Goal: Task Accomplishment & Management: Complete application form

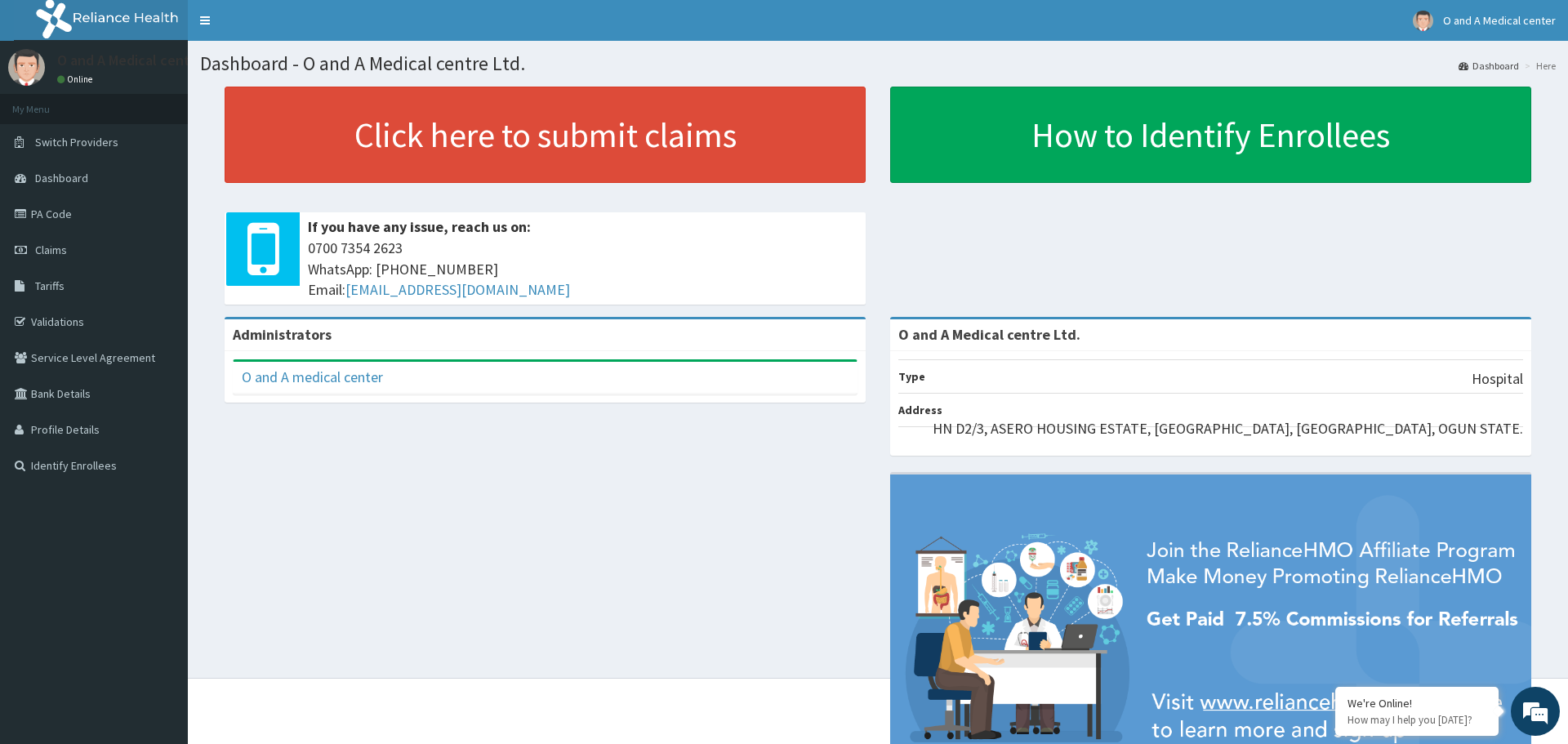
click at [52, 214] on link "PA Code" at bounding box center [94, 214] width 188 height 36
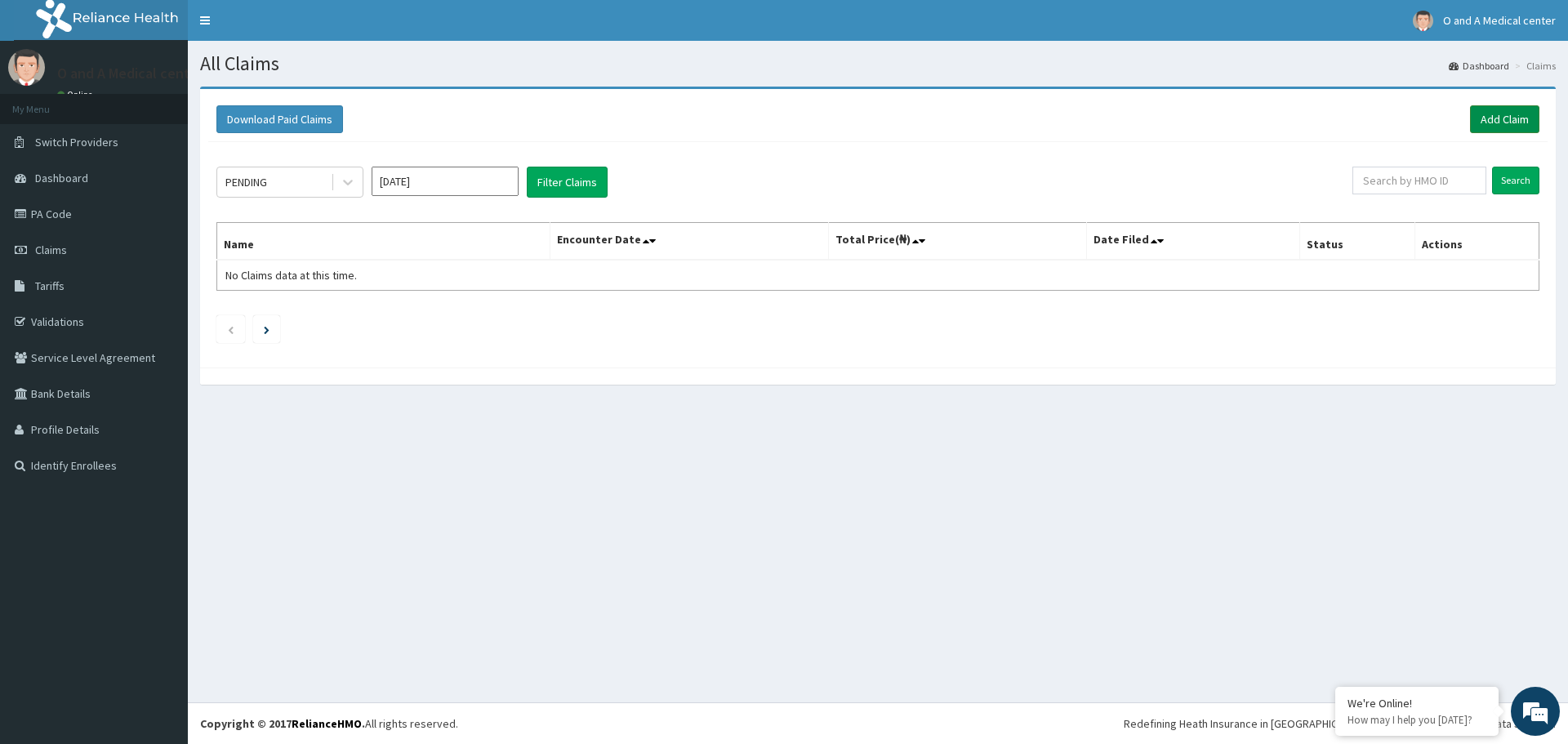
click at [1497, 120] on link "Add Claim" at bounding box center [1504, 118] width 70 height 27
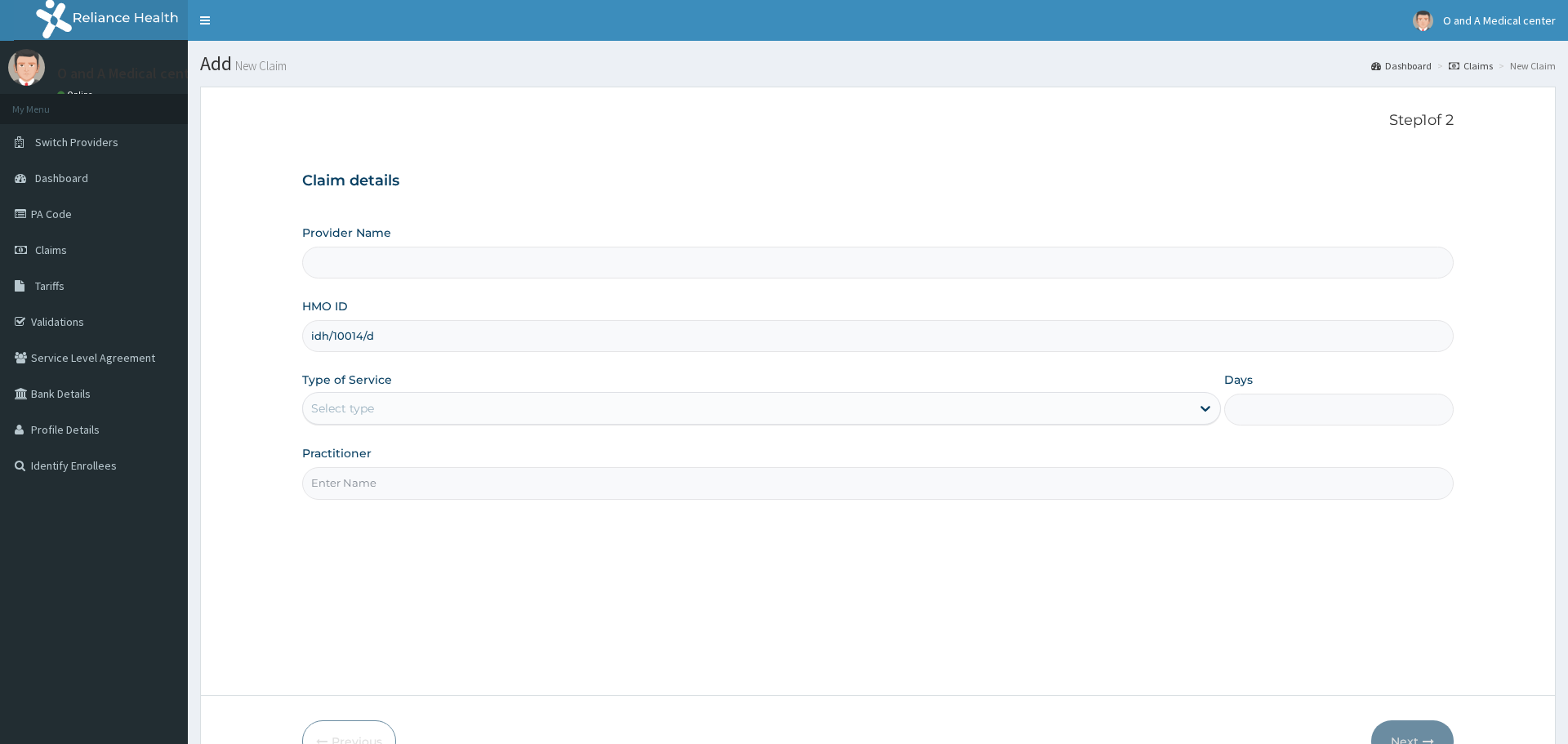
click at [730, 413] on div "Select type" at bounding box center [746, 409] width 887 height 26
click at [574, 575] on div "Step 1 of 2 Claim details Provider Name HMO ID idh/10014/d Type of Service Use …" at bounding box center [877, 391] width 1151 height 558
click at [1204, 407] on icon at bounding box center [1205, 409] width 17 height 17
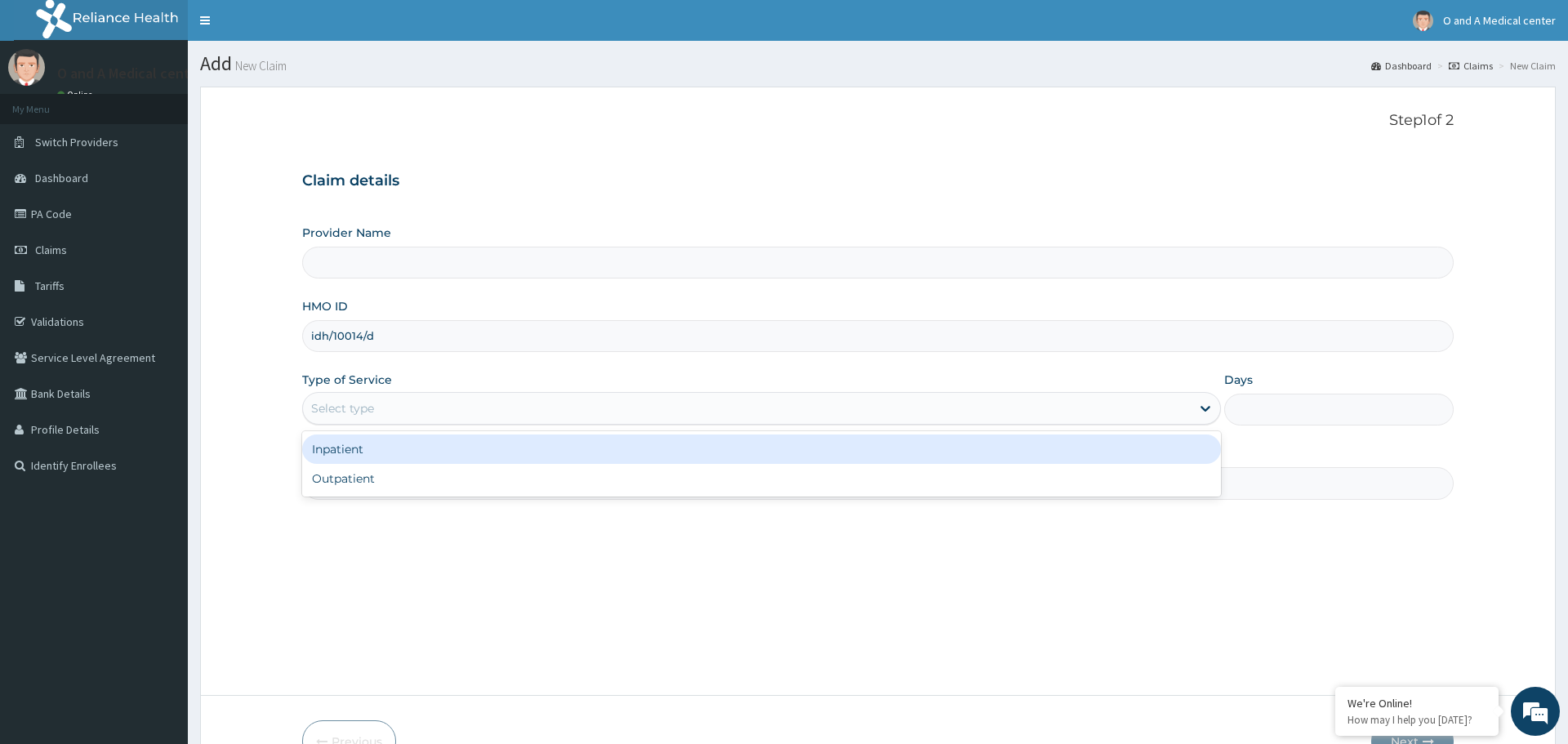
click at [964, 441] on div "Inpatient" at bounding box center [761, 448] width 918 height 29
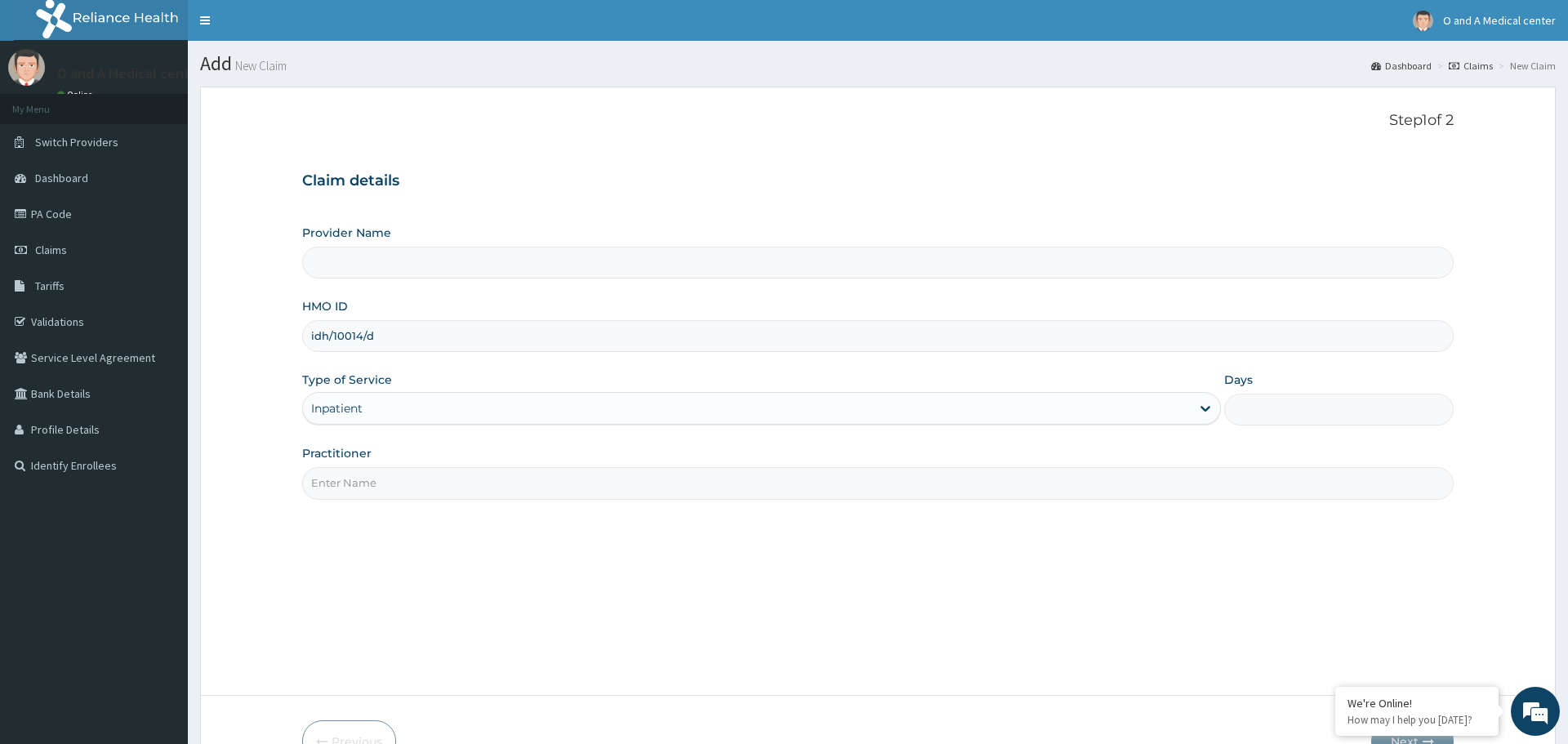
click at [1274, 407] on input "Days" at bounding box center [1339, 410] width 229 height 32
type input "O and A Medical centre Ltd."
click at [1261, 418] on input "Days" at bounding box center [1339, 410] width 229 height 32
type input "2"
click at [817, 482] on input "Practitioner" at bounding box center [877, 483] width 1151 height 32
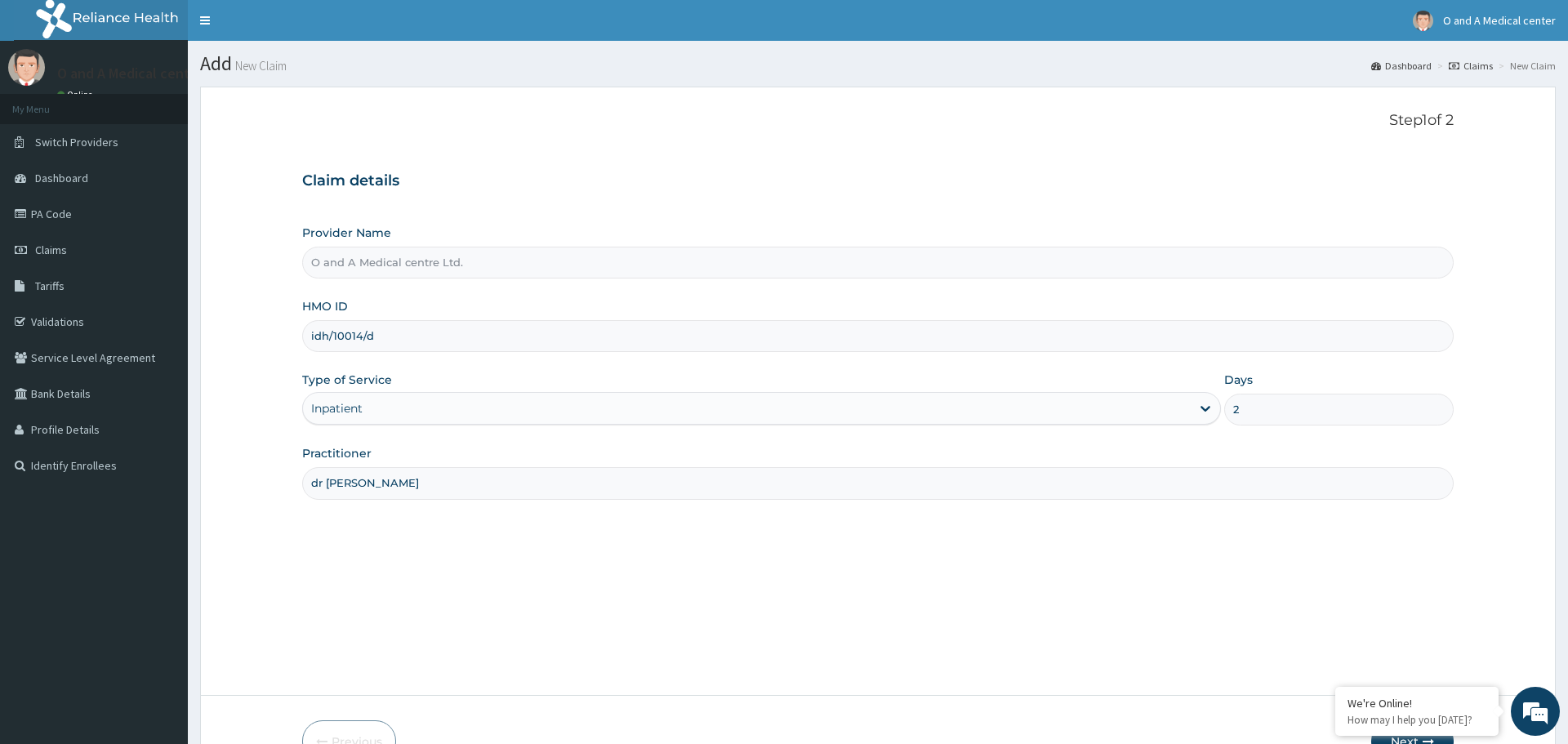
type input "dr [PERSON_NAME]"
click at [959, 569] on div "Step 1 of 2 Claim details Provider Name O and A Medical centre Ltd. HMO ID idh/…" at bounding box center [877, 391] width 1151 height 558
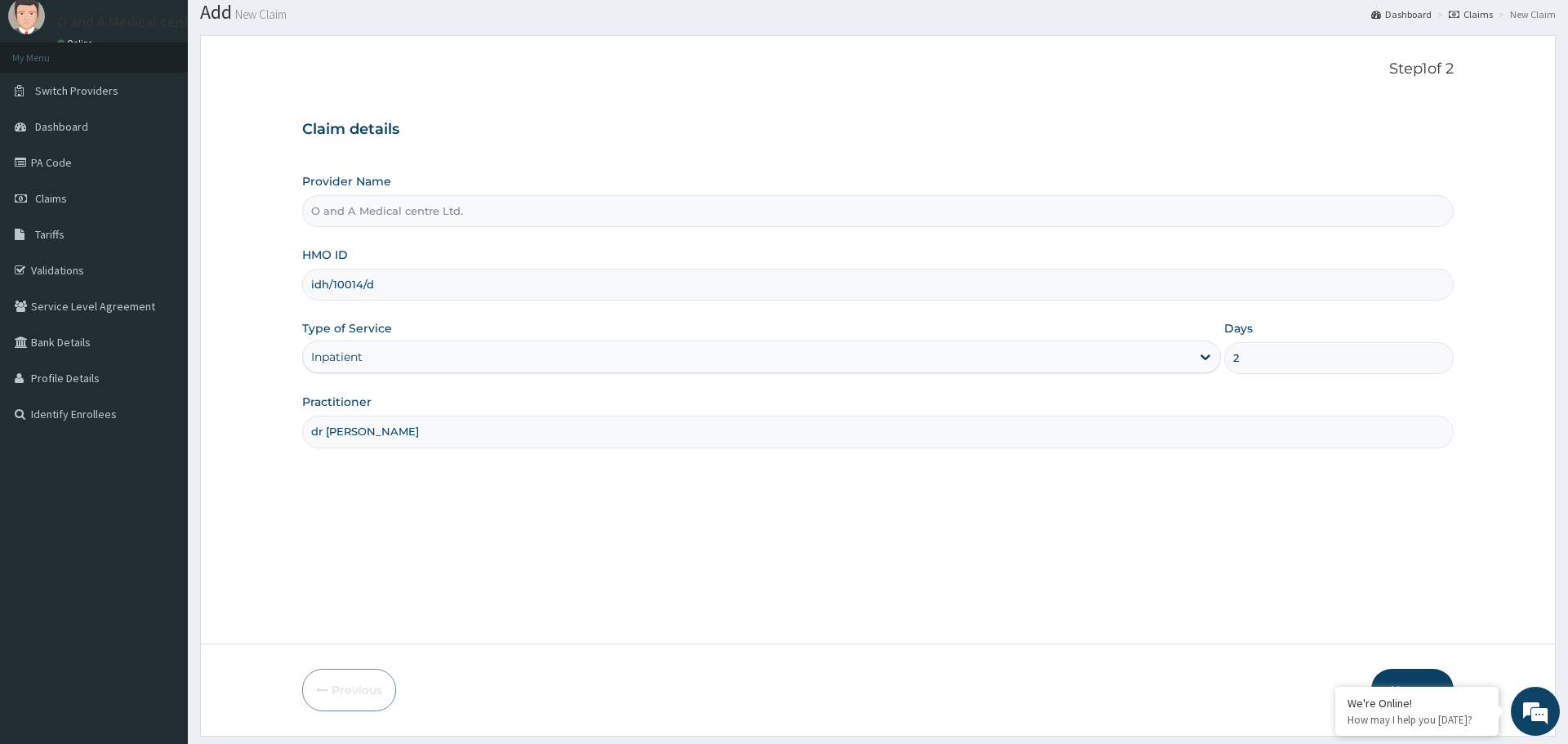
scroll to position [98, 0]
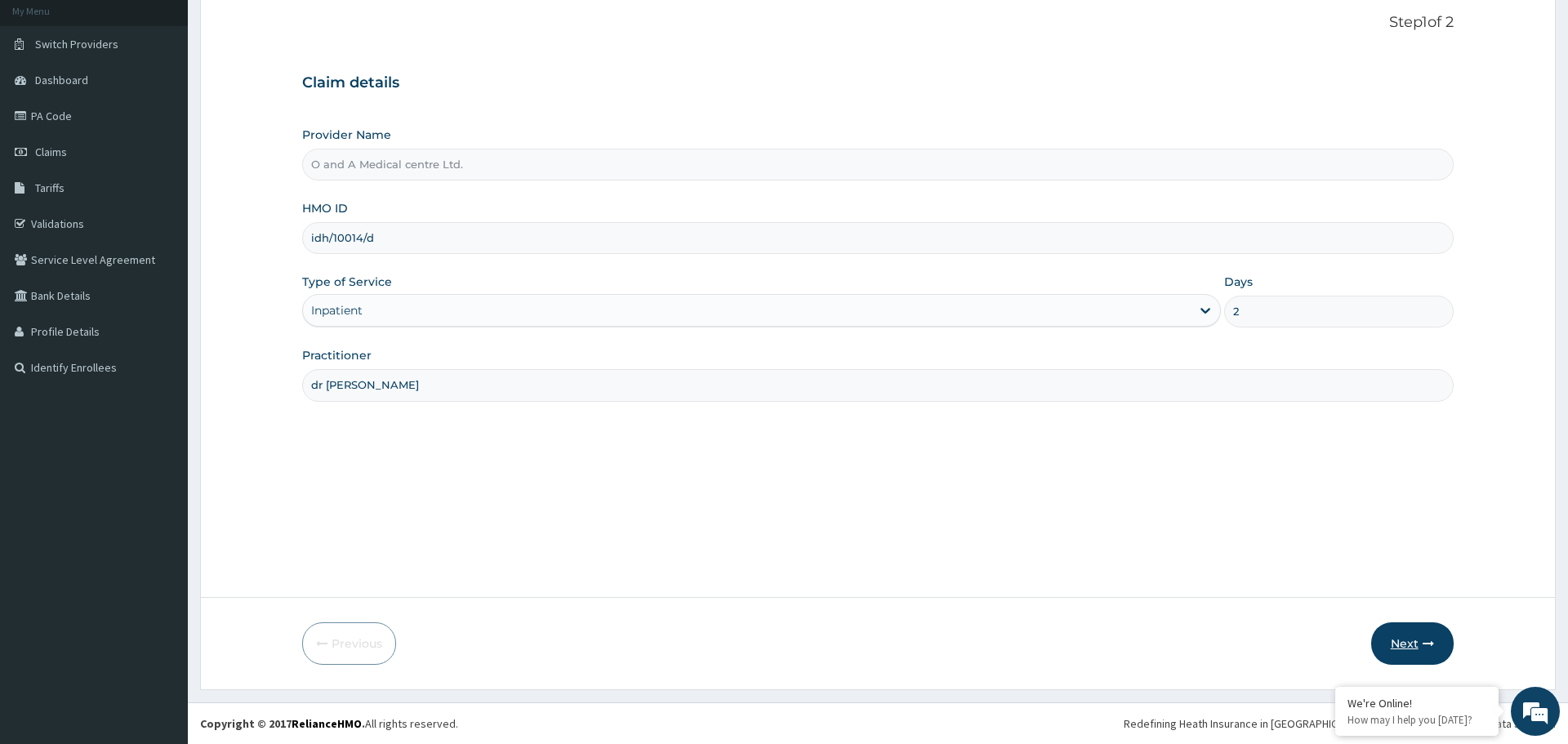
click at [1423, 638] on icon "button" at bounding box center [1428, 643] width 11 height 11
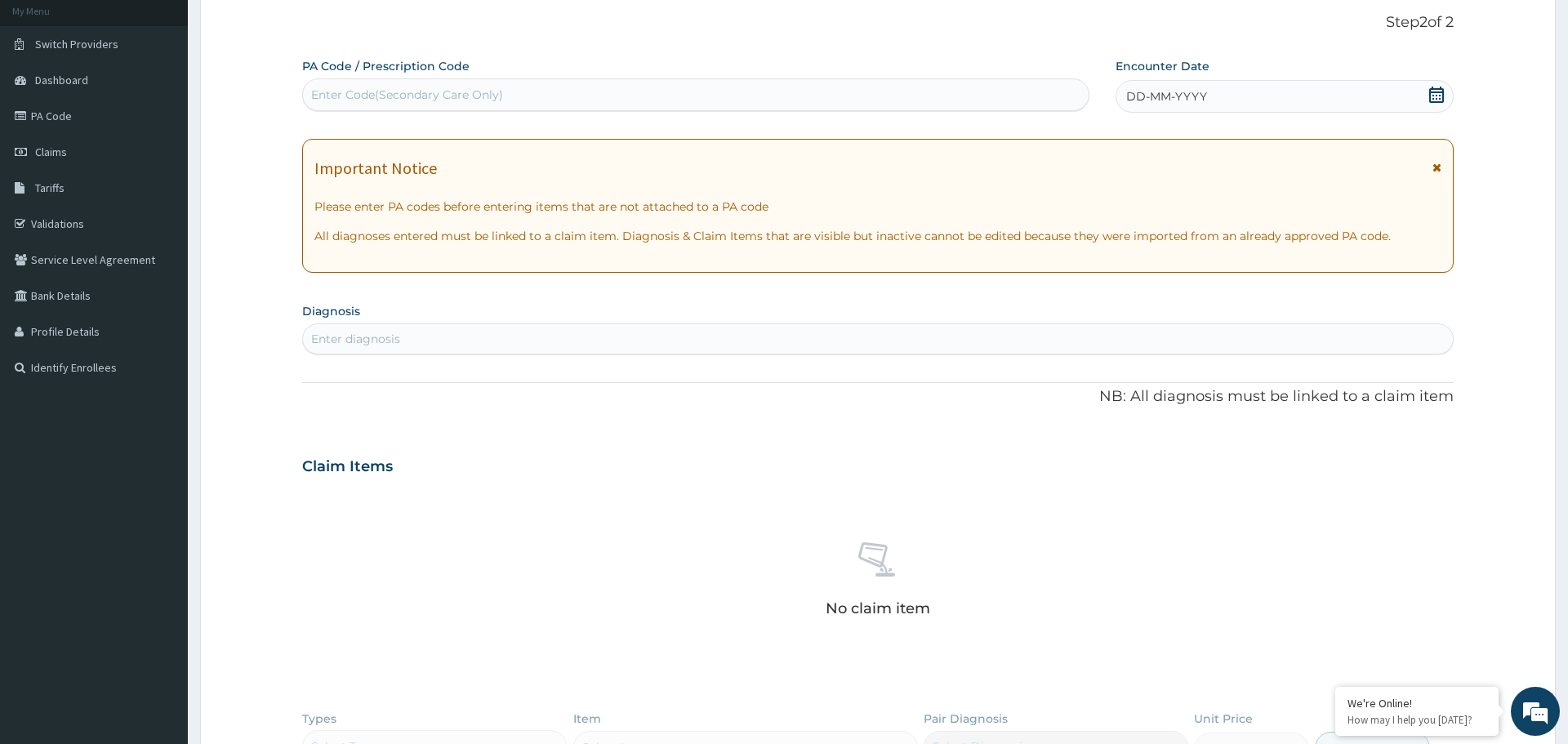
click at [488, 89] on div "Enter Code(Secondary Care Only)" at bounding box center [408, 94] width 192 height 17
paste input "PA/B95472"
type input "PA/B95472"
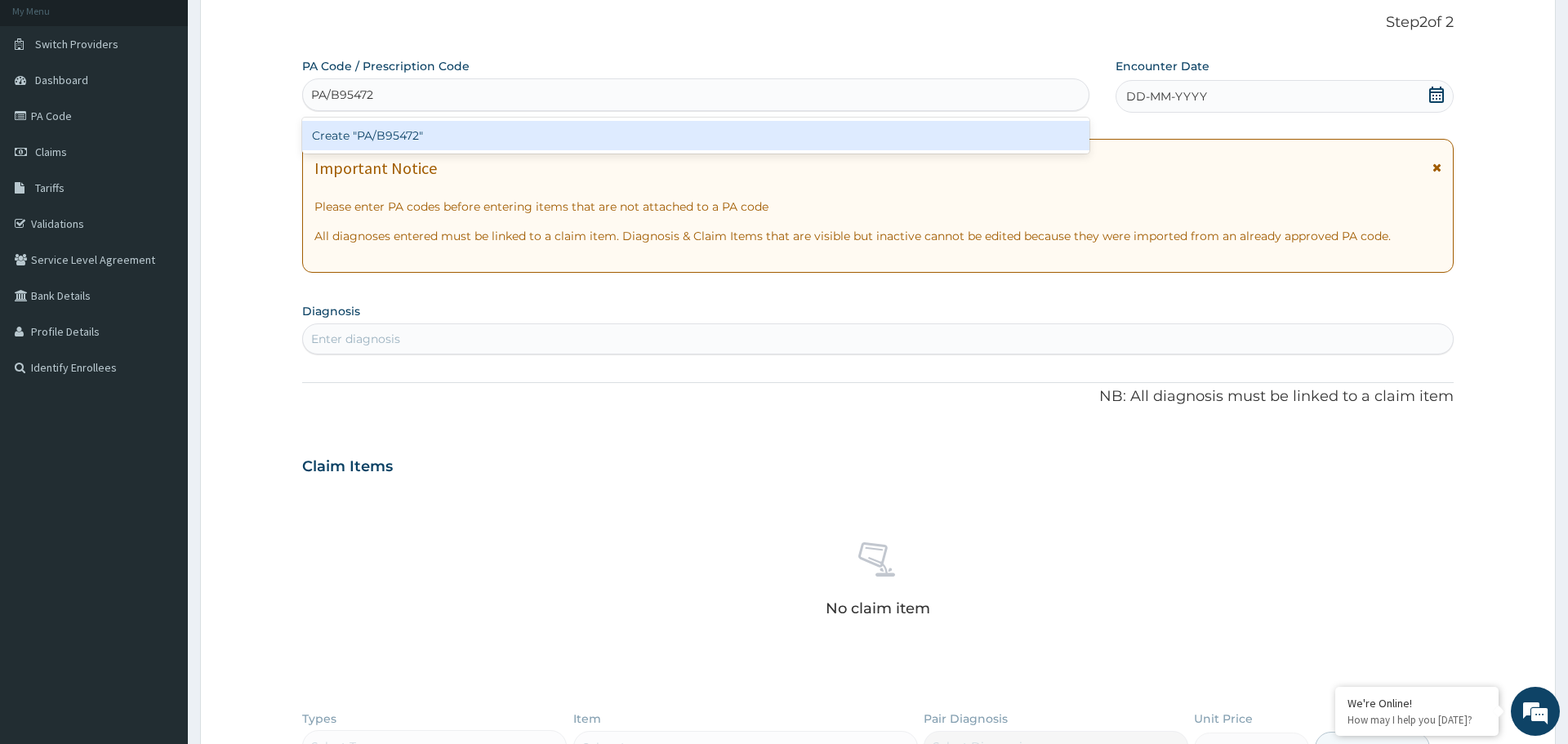
click at [435, 131] on div "Create "PA/B95472"" at bounding box center [695, 135] width 787 height 29
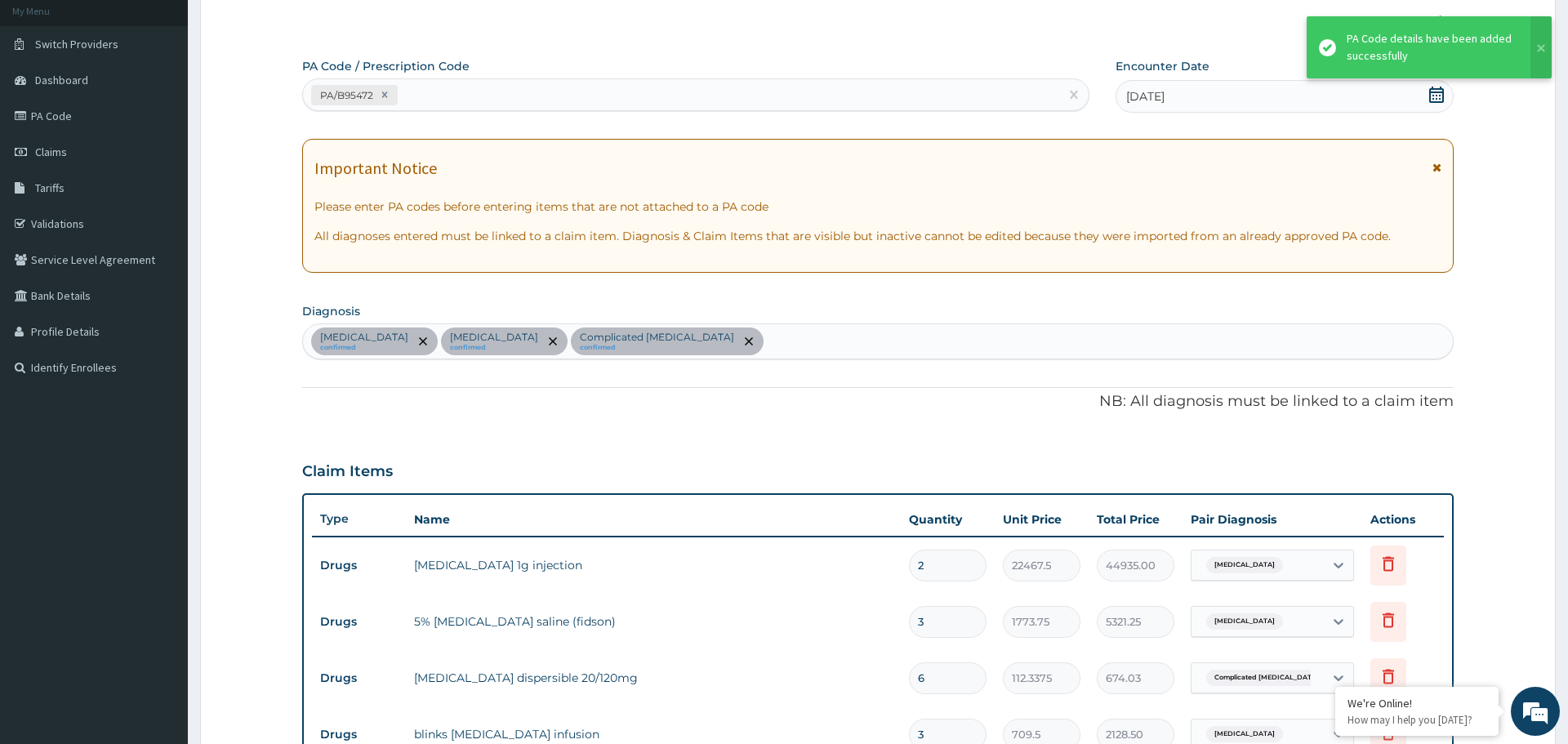
scroll to position [799, 0]
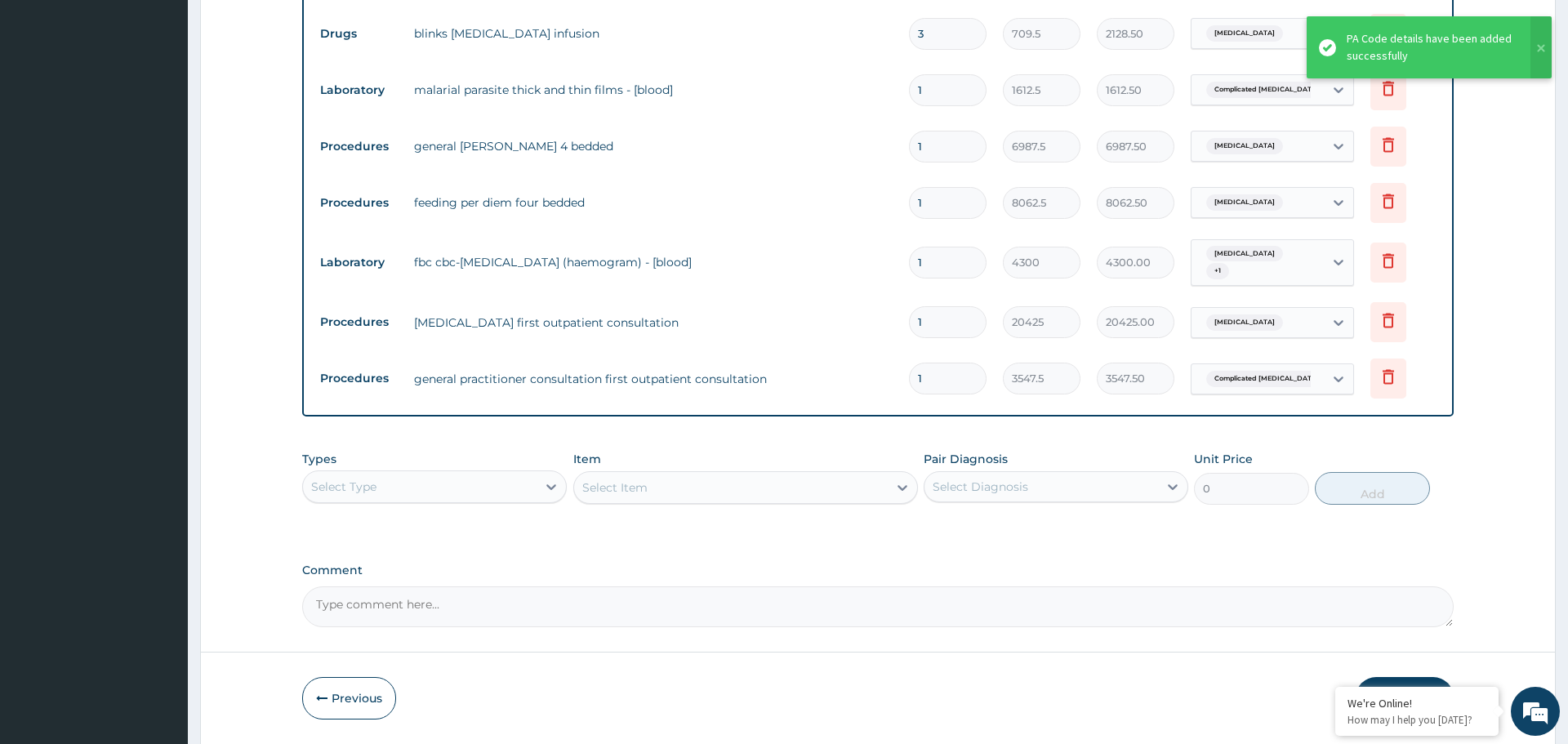
click at [1502, 553] on form "Step 2 of 2 PA Code / Prescription Code PA/B95472 Encounter Date [DATE] Importa…" at bounding box center [878, 16] width 1355 height 1457
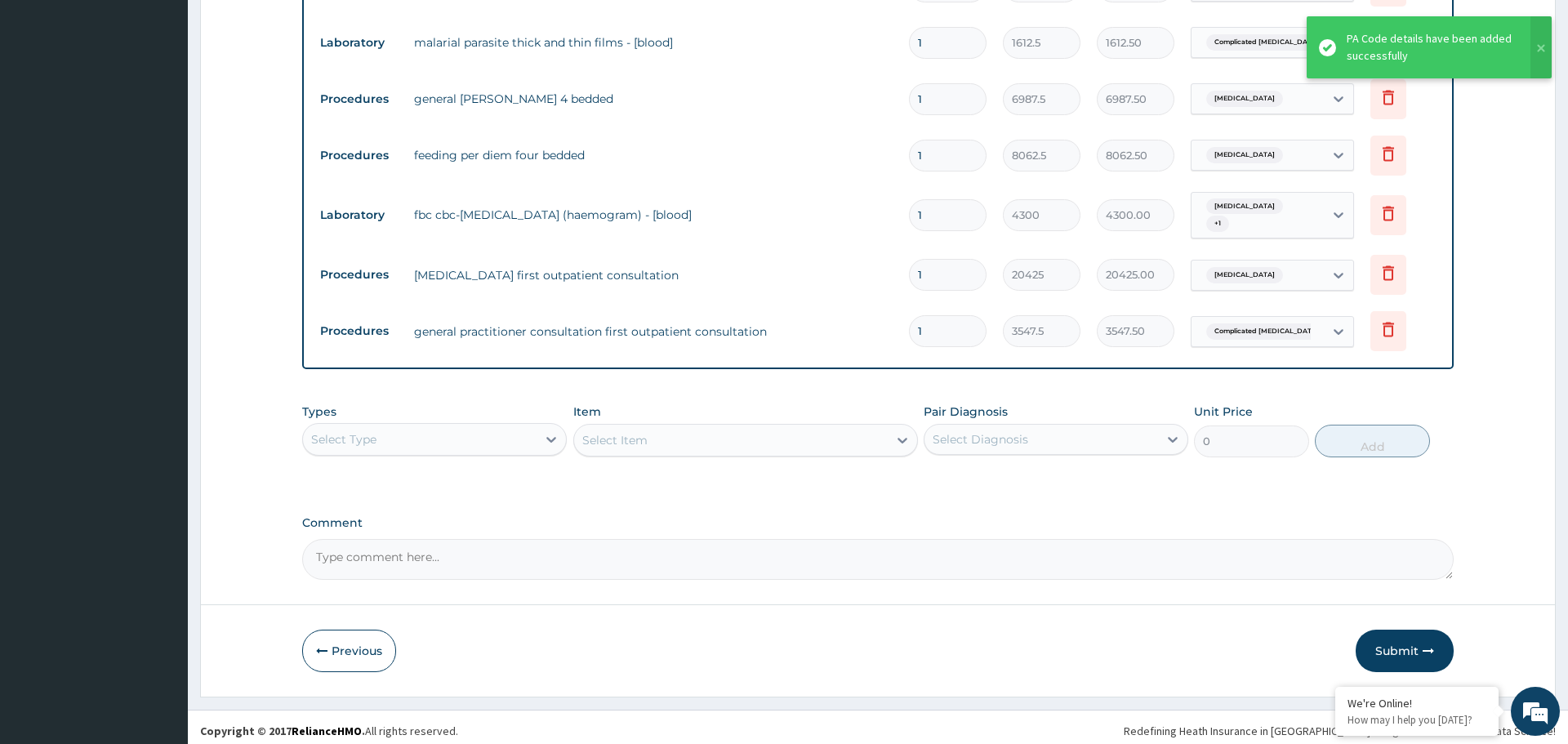
scroll to position [847, 0]
click at [1373, 650] on button "Submit" at bounding box center [1404, 650] width 98 height 42
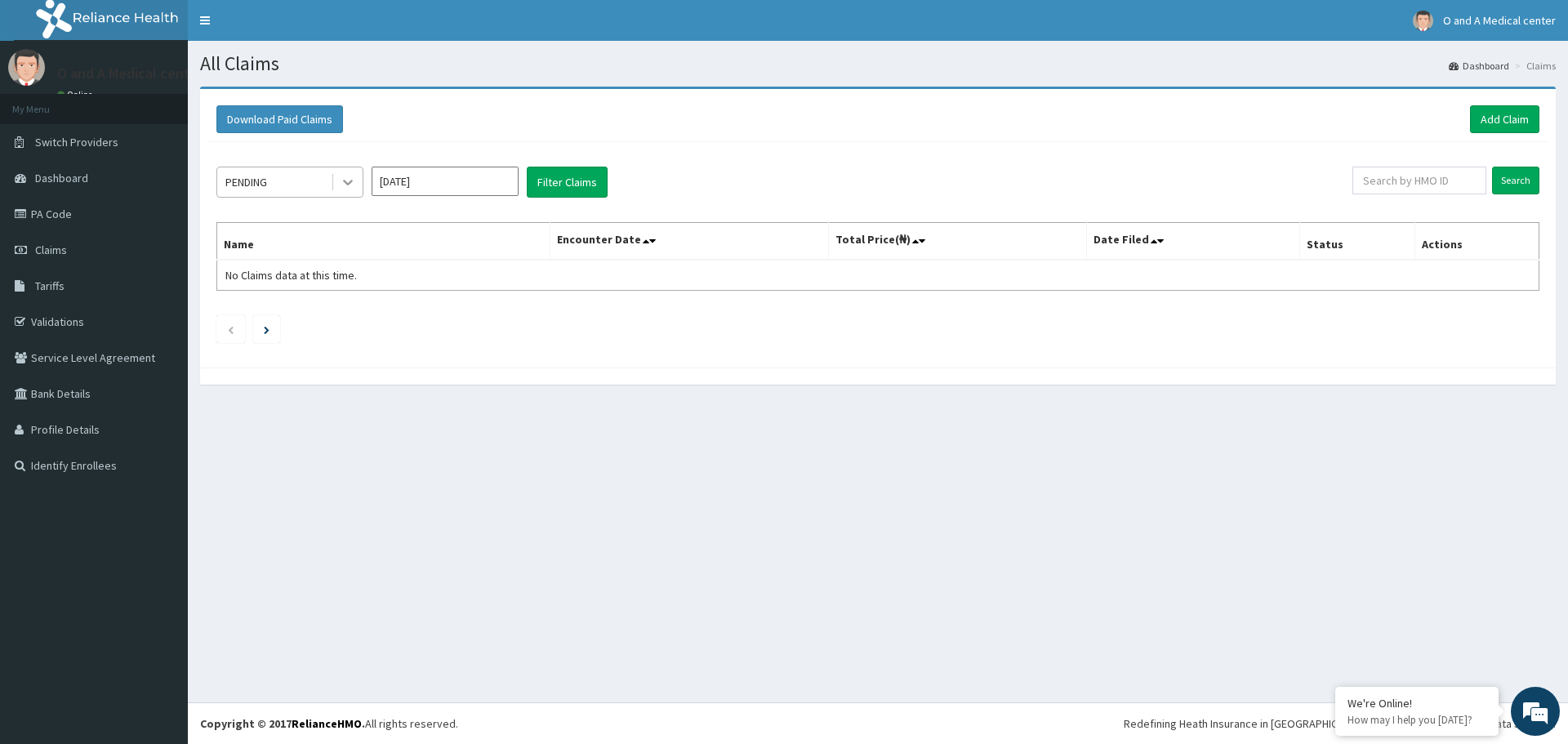
click at [344, 182] on icon at bounding box center [348, 182] width 17 height 17
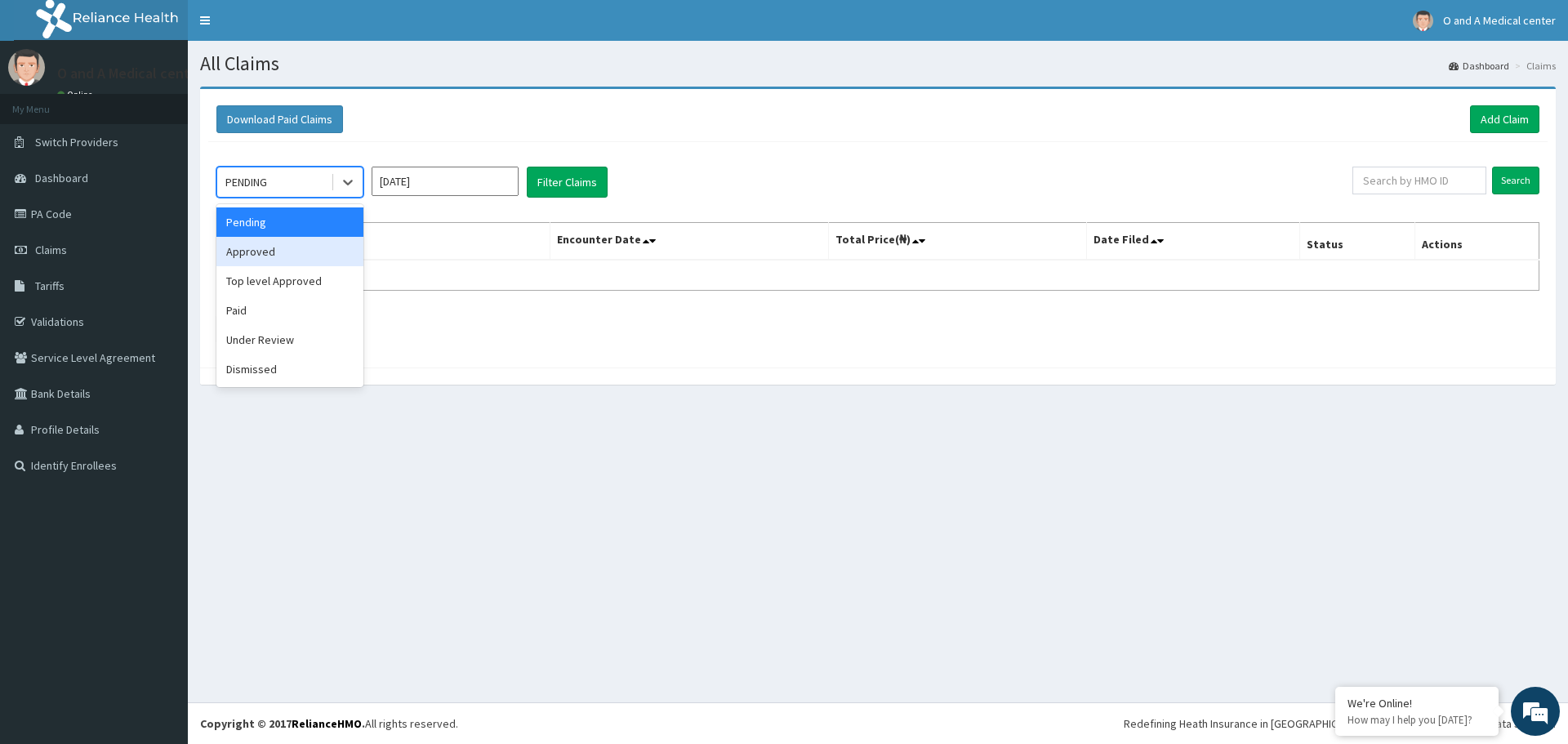
click at [287, 249] on div "Approved" at bounding box center [289, 251] width 147 height 29
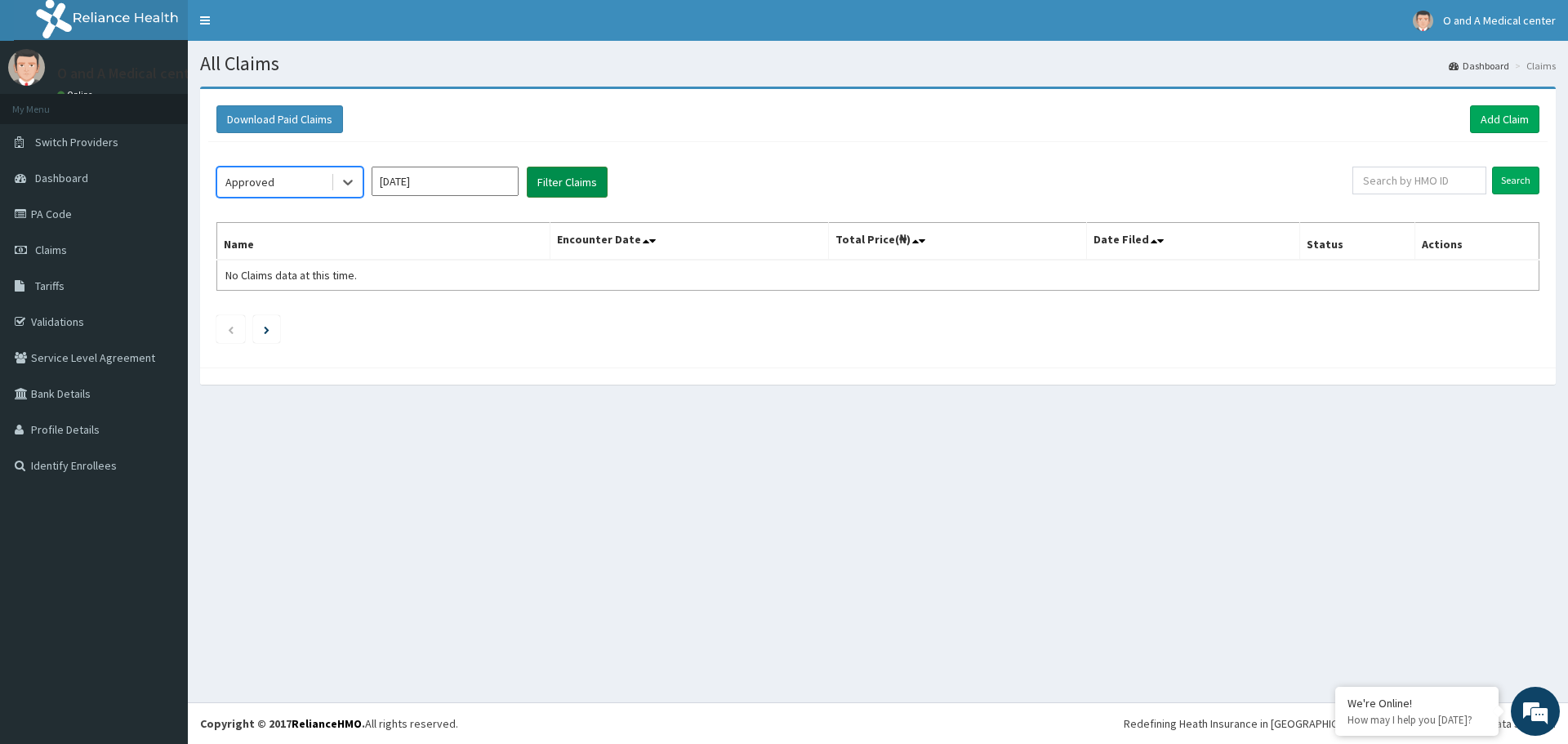
click at [597, 181] on button "Filter Claims" at bounding box center [567, 182] width 81 height 31
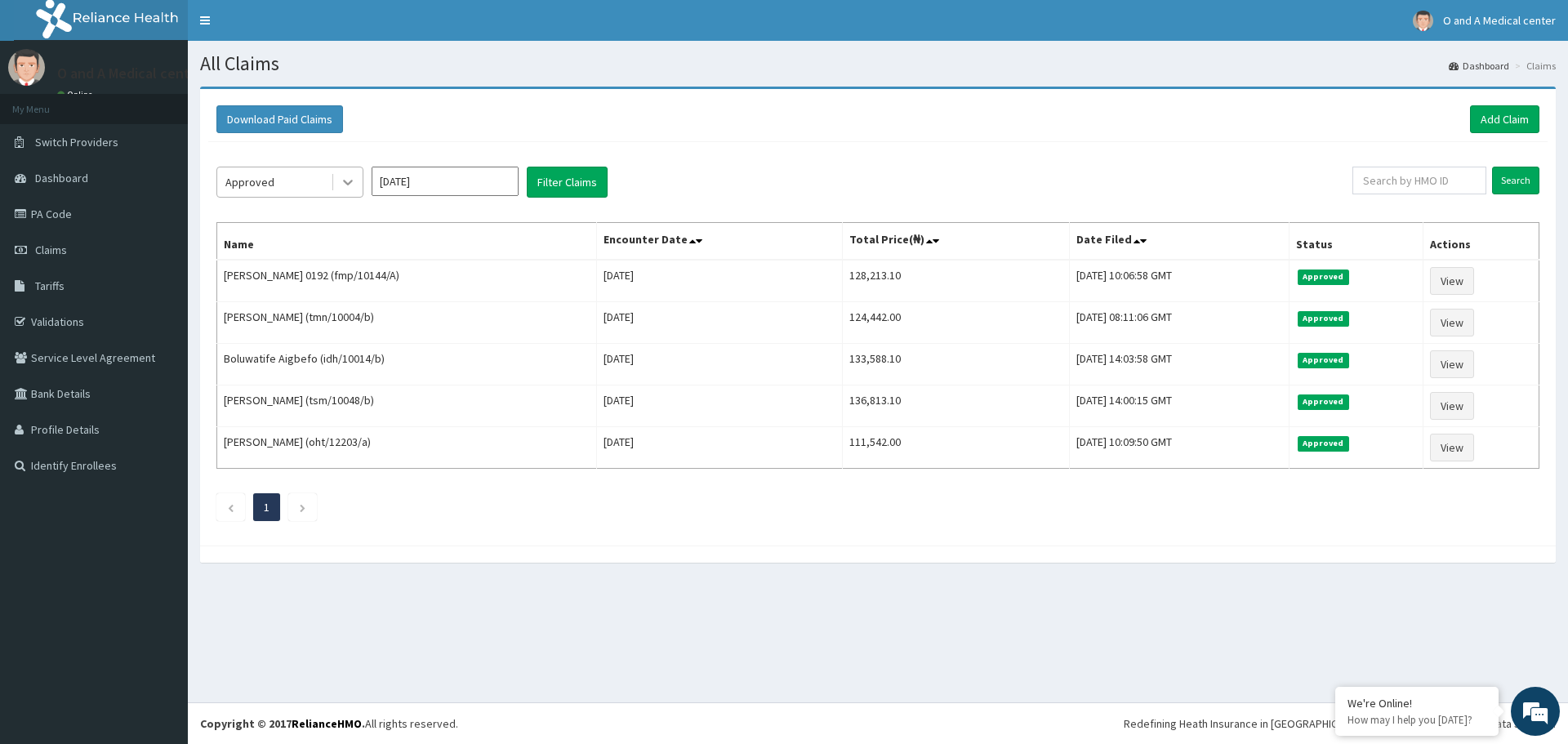
click at [349, 185] on icon at bounding box center [348, 182] width 17 height 17
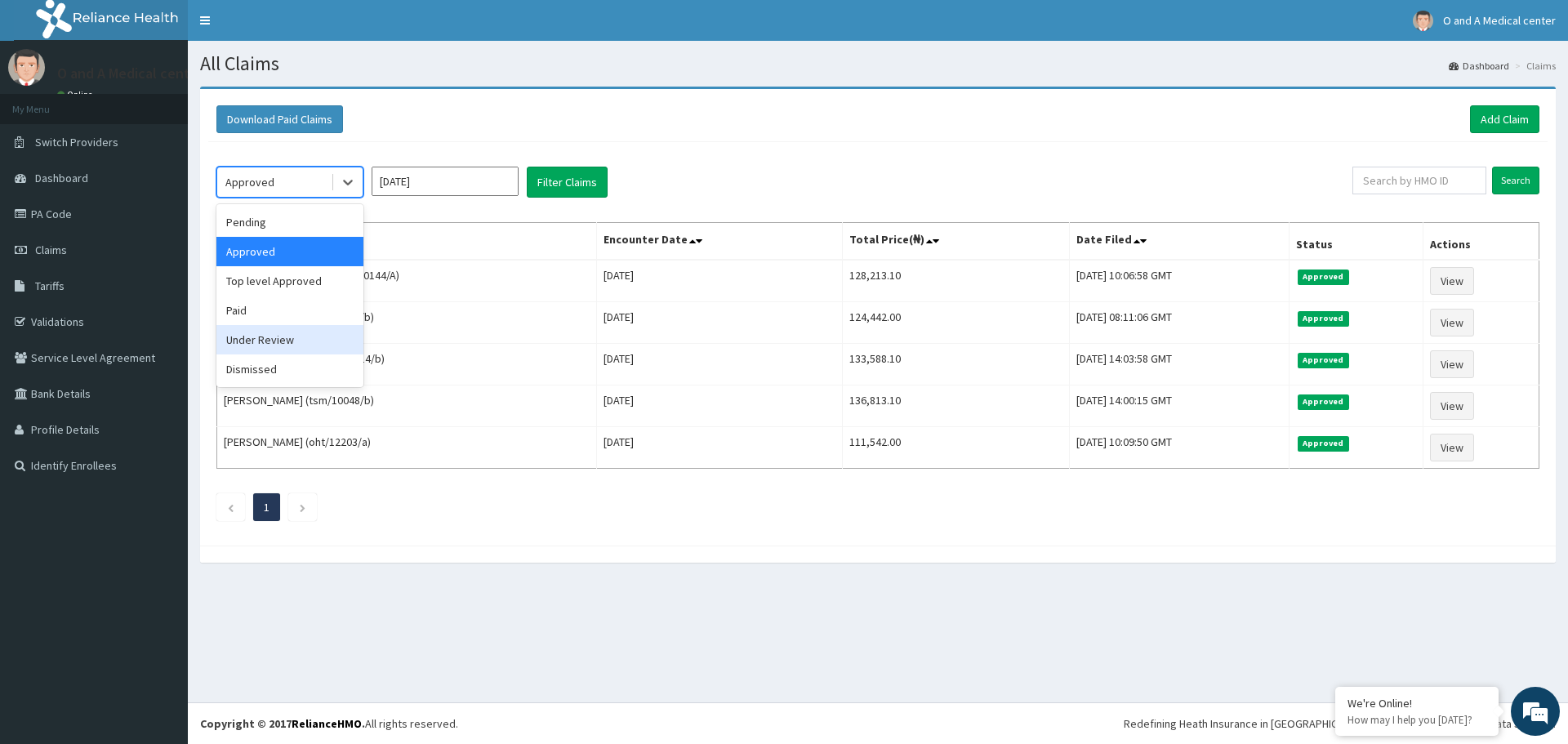
click at [288, 333] on div "Under Review" at bounding box center [289, 339] width 147 height 29
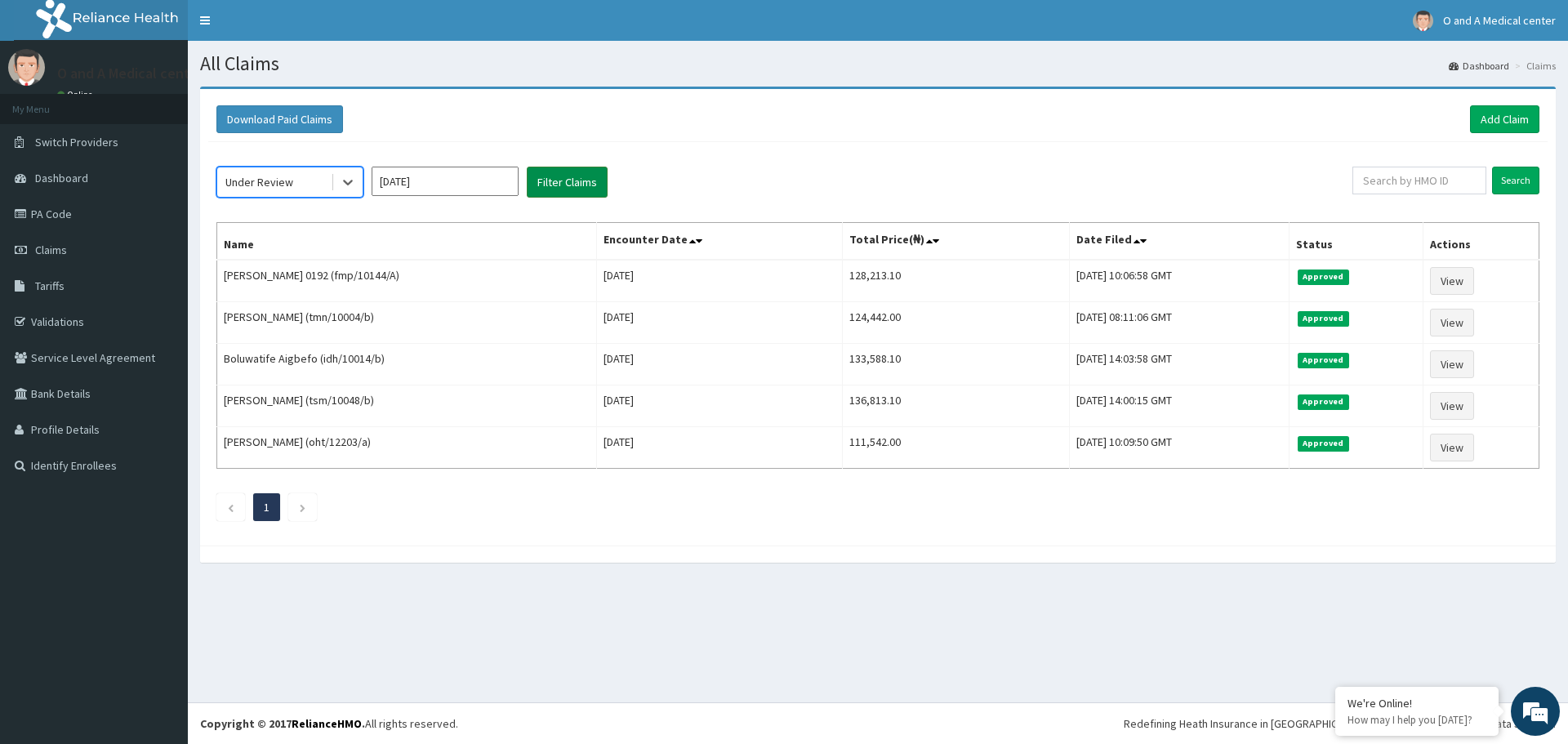
click at [575, 186] on button "Filter Claims" at bounding box center [567, 182] width 81 height 31
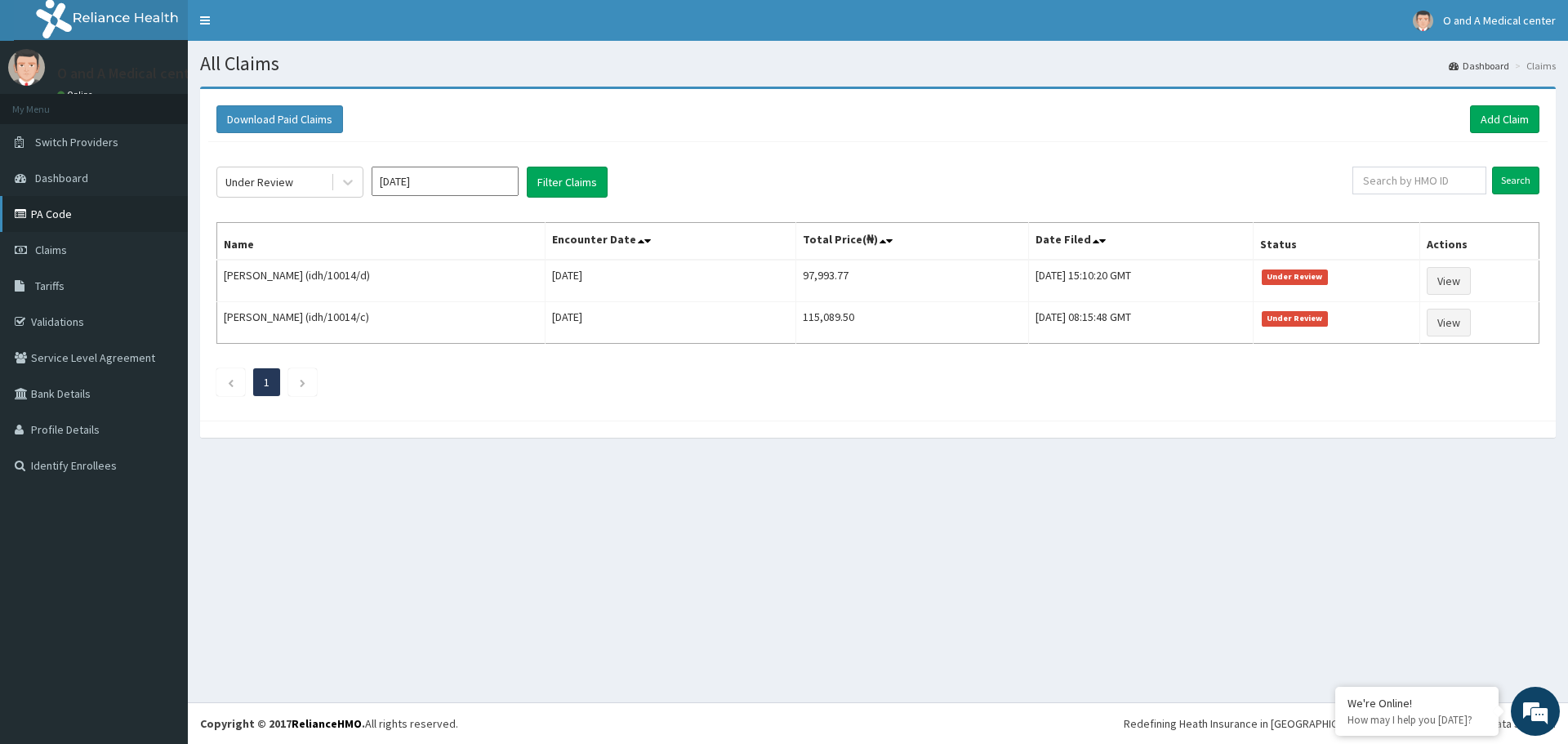
click at [54, 209] on link "PA Code" at bounding box center [94, 214] width 188 height 36
